Goal: Transaction & Acquisition: Purchase product/service

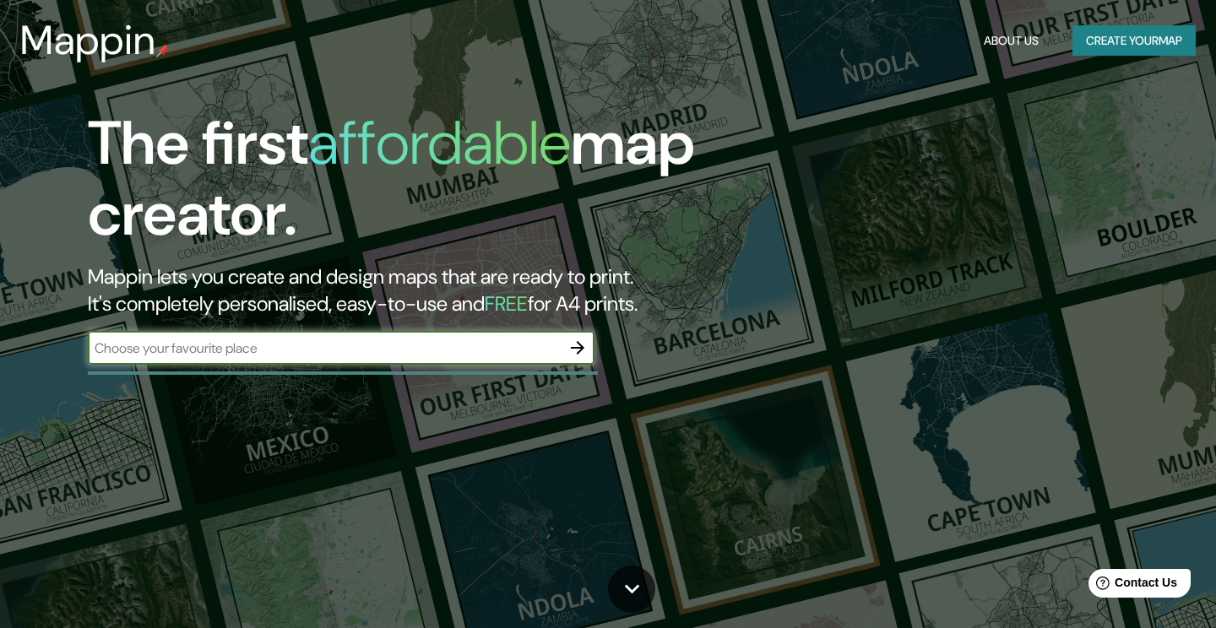
click at [349, 356] on input "text" at bounding box center [324, 348] width 473 height 19
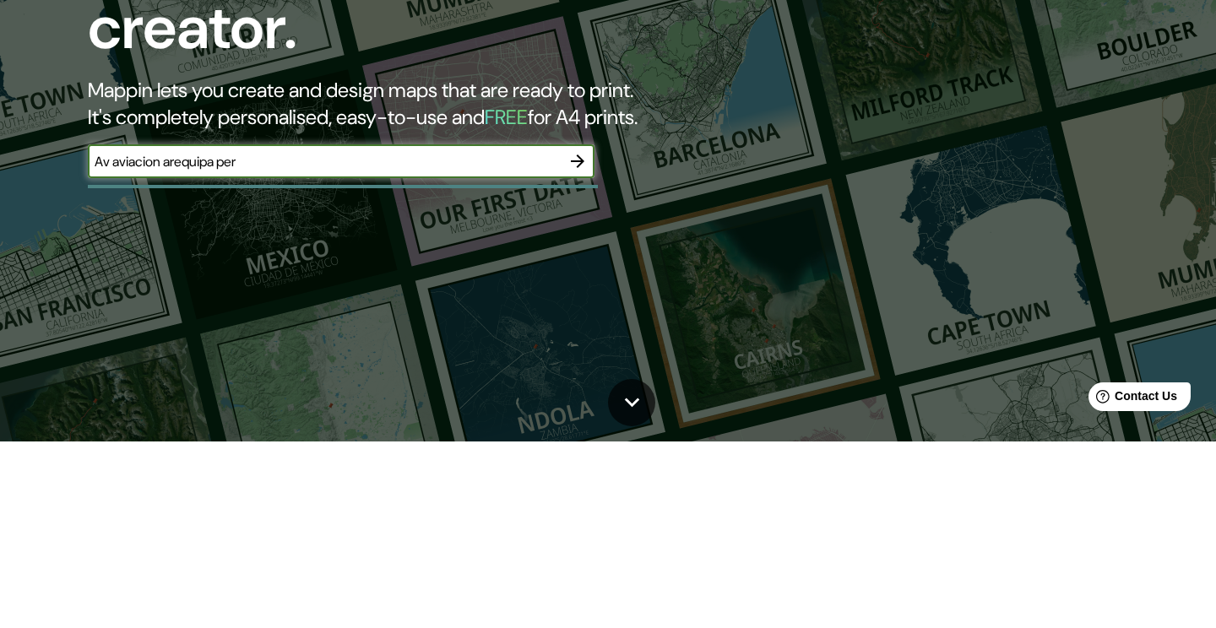
type input "Av aviacion [GEOGRAPHIC_DATA] [GEOGRAPHIC_DATA]"
click at [566, 349] on button "button" at bounding box center [578, 348] width 34 height 34
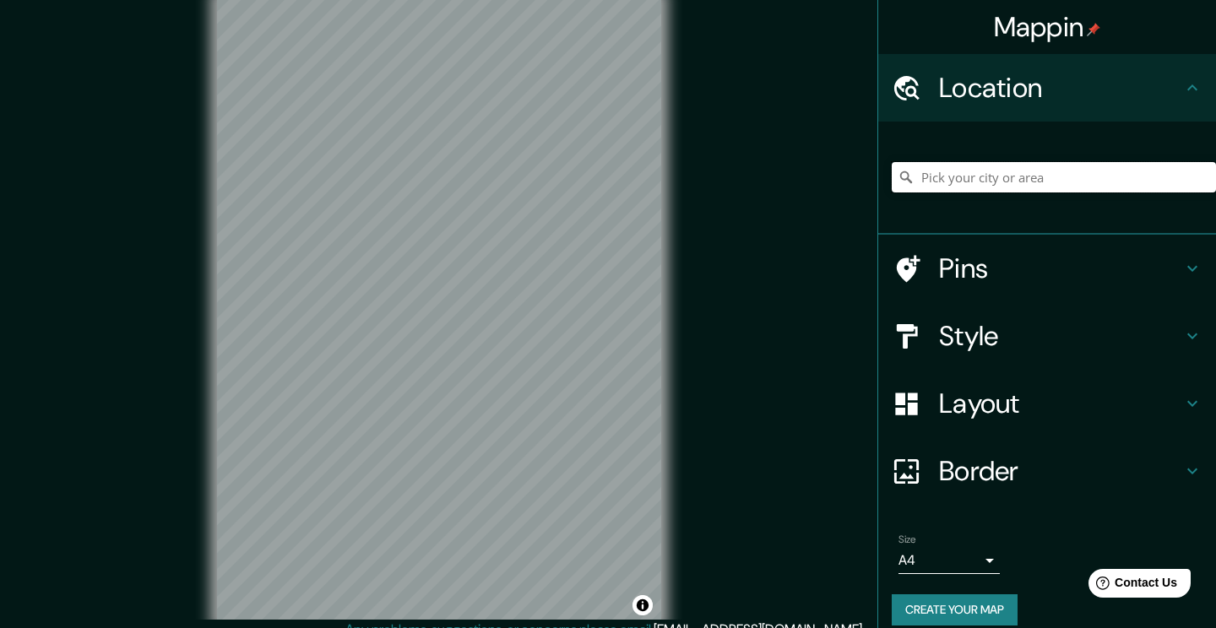
click at [1007, 182] on input "Pick your city or area" at bounding box center [1054, 177] width 324 height 30
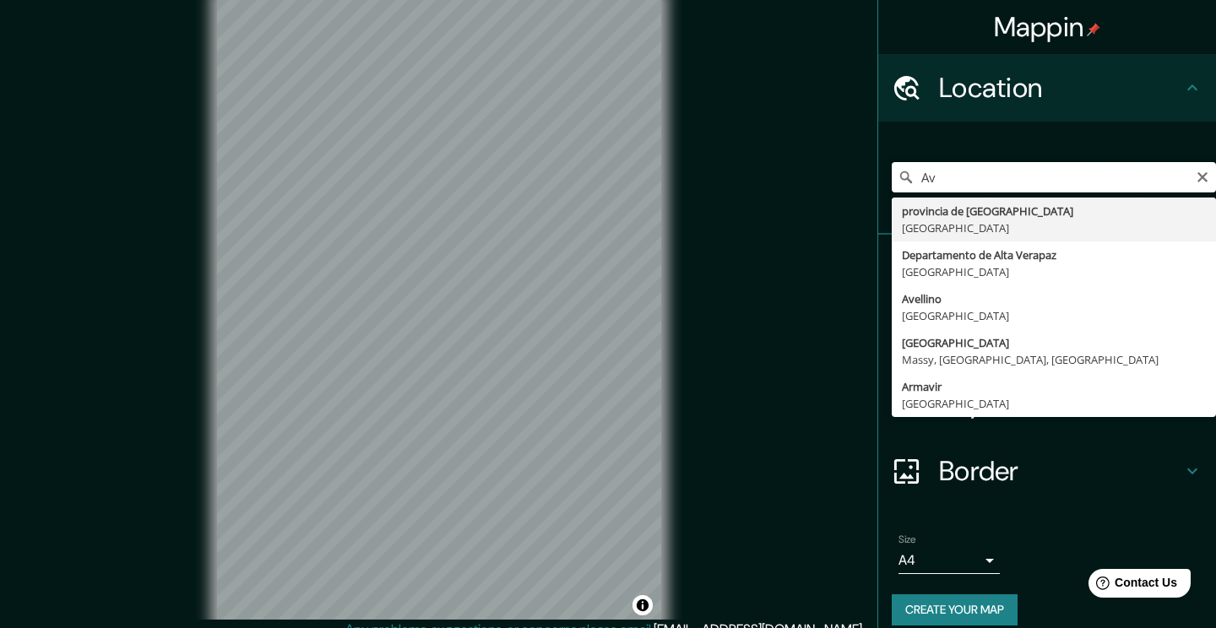
type input "A"
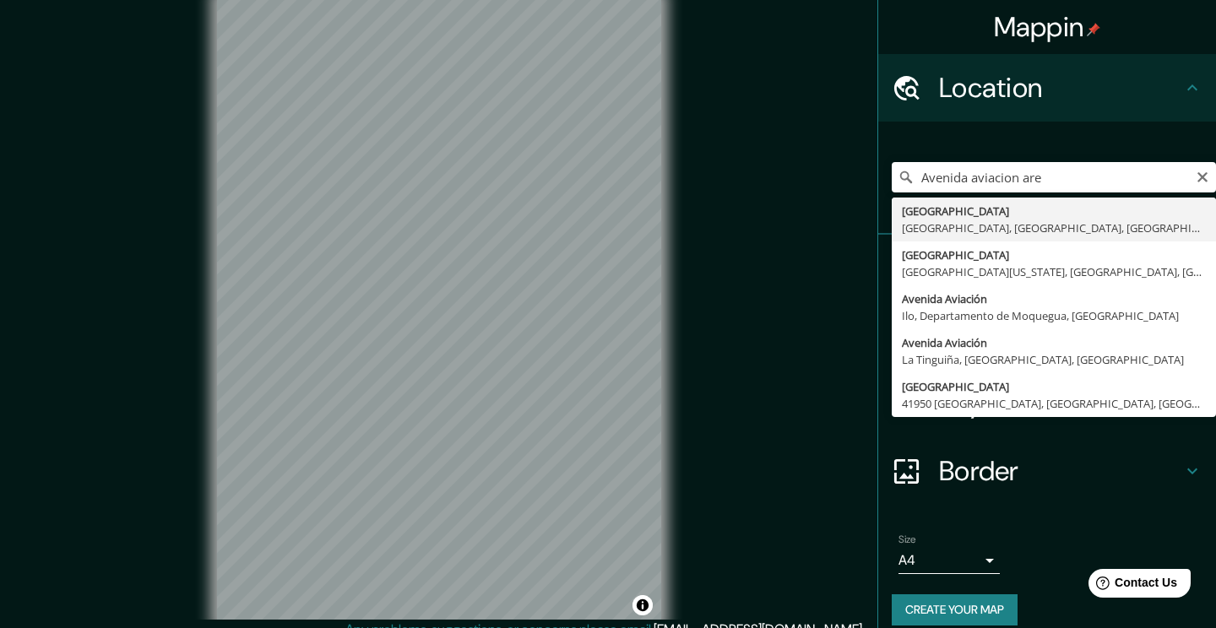
type input "[GEOGRAPHIC_DATA], [GEOGRAPHIC_DATA], [GEOGRAPHIC_DATA], [GEOGRAPHIC_DATA]"
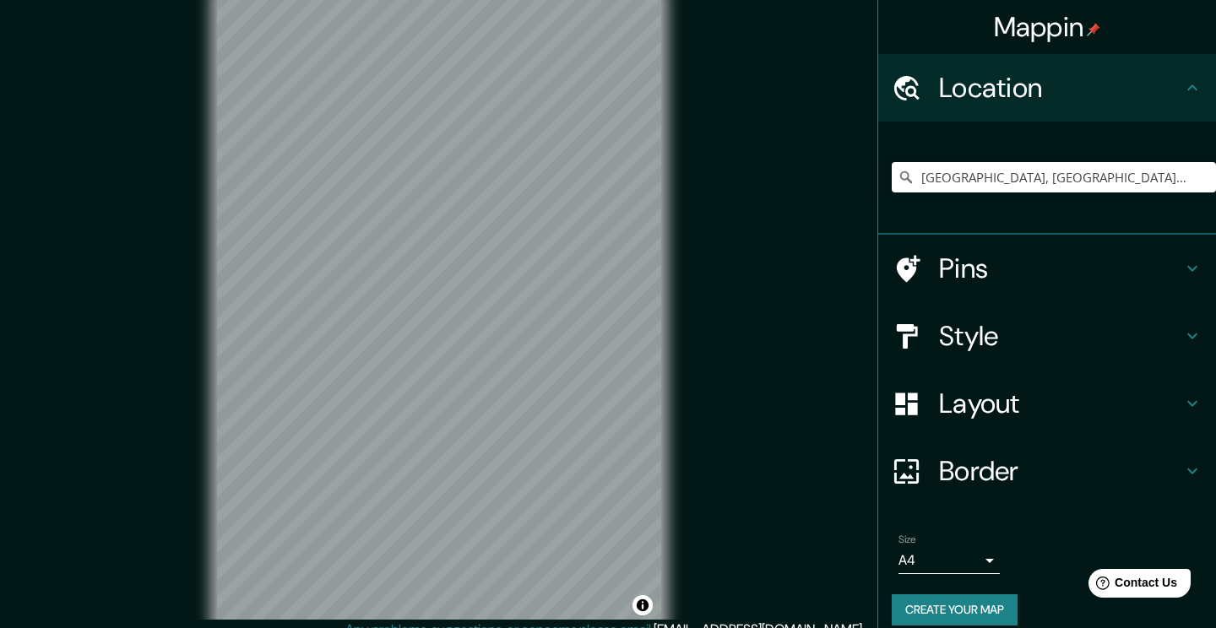
click at [978, 274] on h4 "Pins" at bounding box center [1060, 269] width 243 height 34
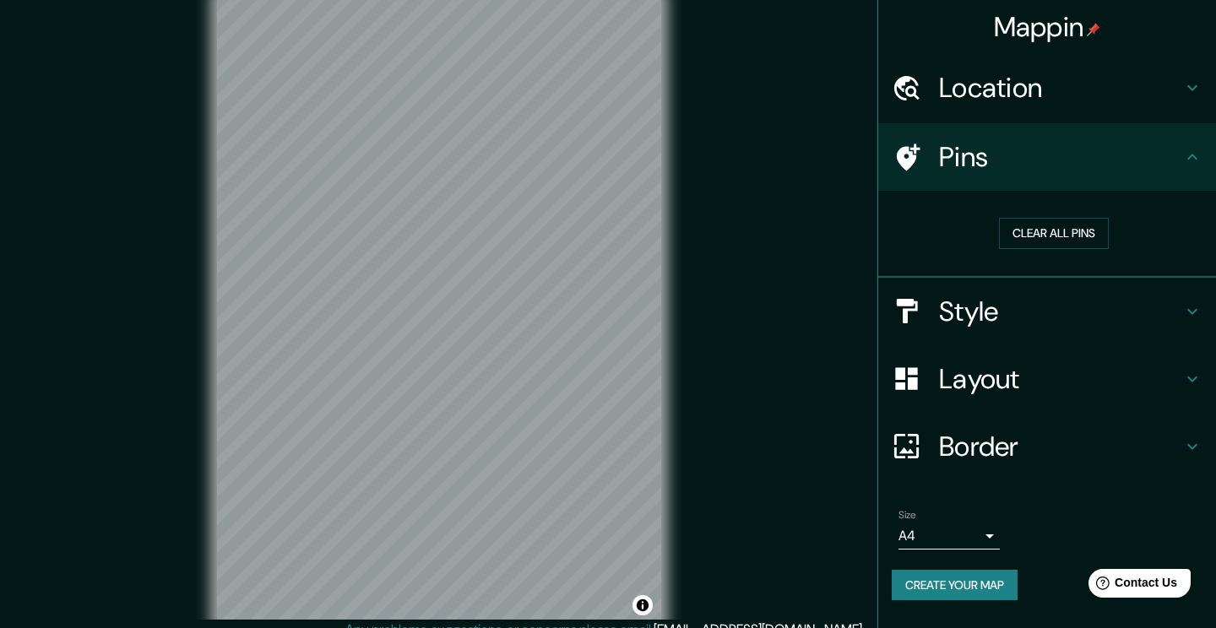
click at [1058, 171] on h4 "Pins" at bounding box center [1060, 157] width 243 height 34
click at [1012, 318] on h4 "Style" at bounding box center [1060, 312] width 243 height 34
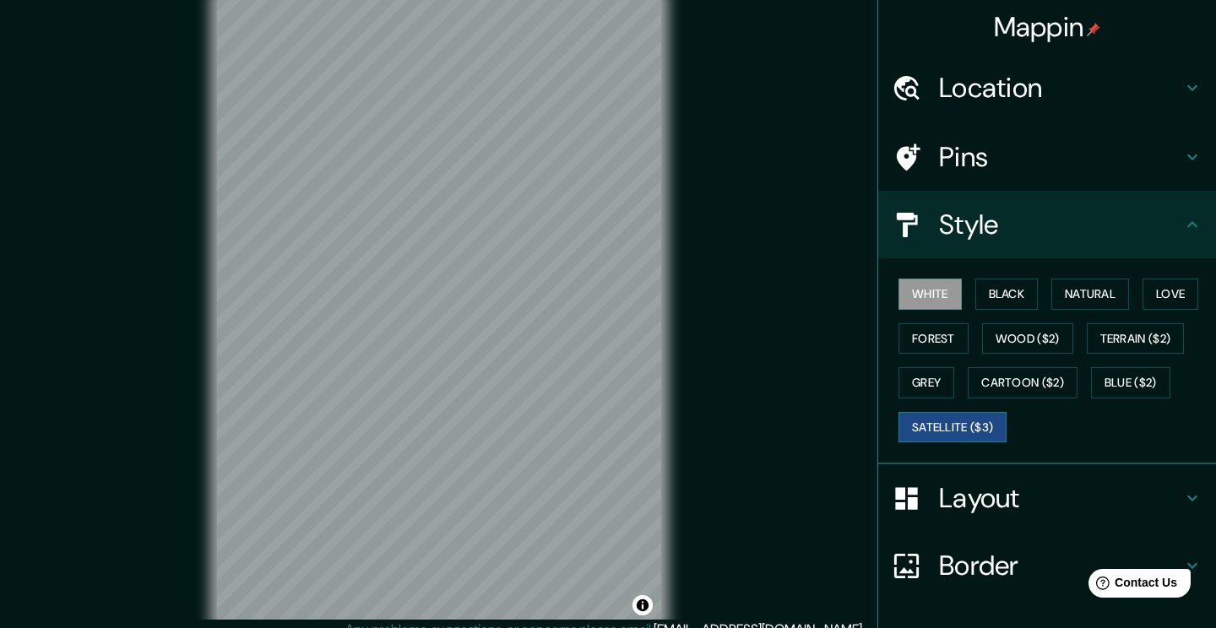
click at [988, 425] on button "Satellite ($3)" at bounding box center [953, 427] width 108 height 31
click at [935, 387] on button "Grey" at bounding box center [927, 382] width 56 height 31
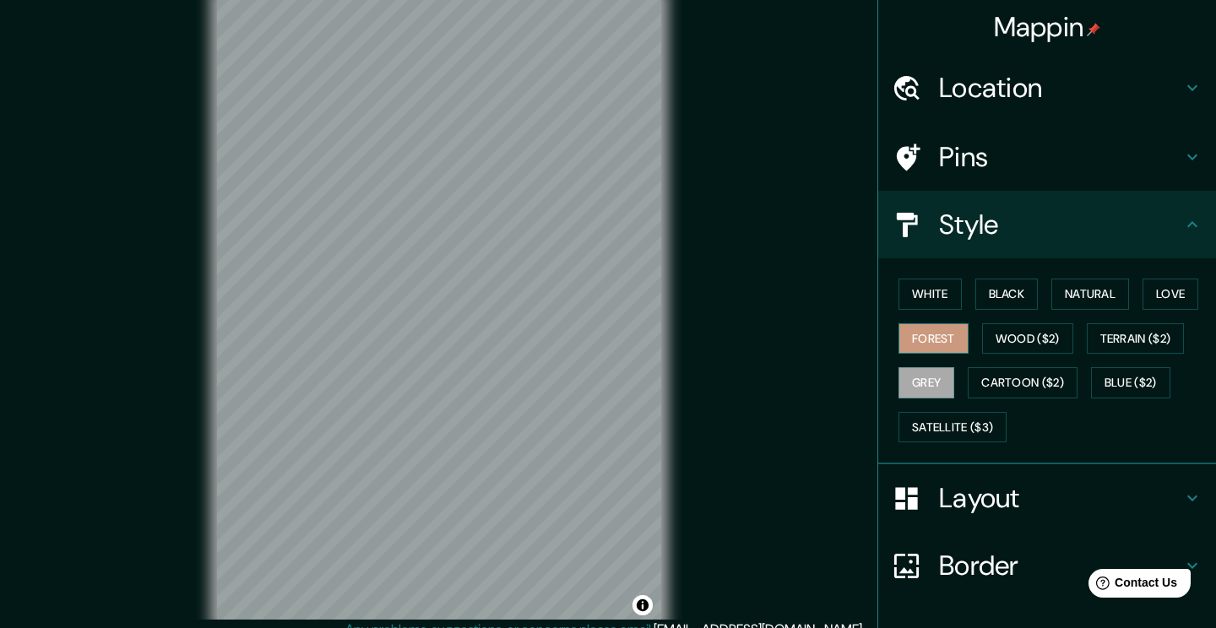
click at [955, 345] on button "Forest" at bounding box center [934, 338] width 70 height 31
click at [1104, 300] on button "Natural" at bounding box center [1090, 294] width 78 height 31
